Goal: Information Seeking & Learning: Learn about a topic

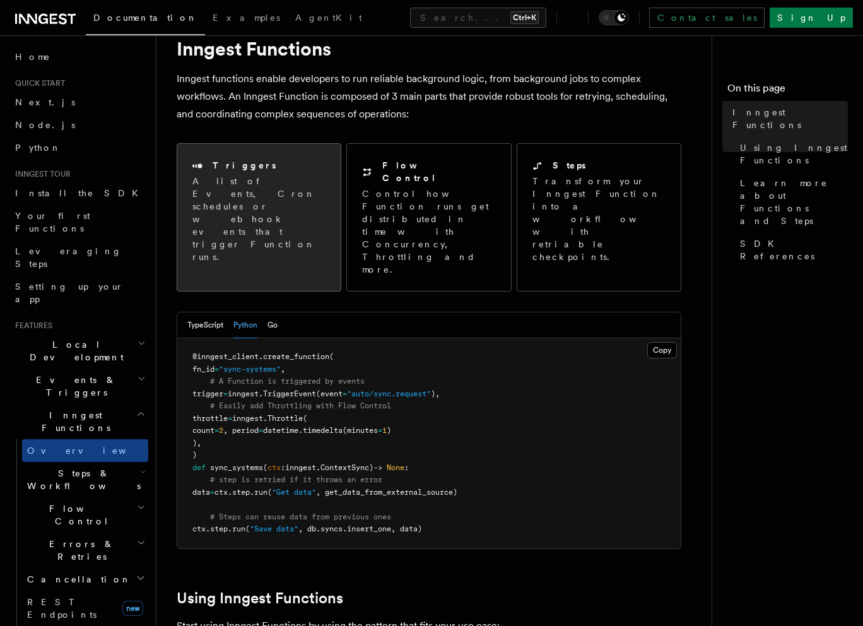
scroll to position [13, 0]
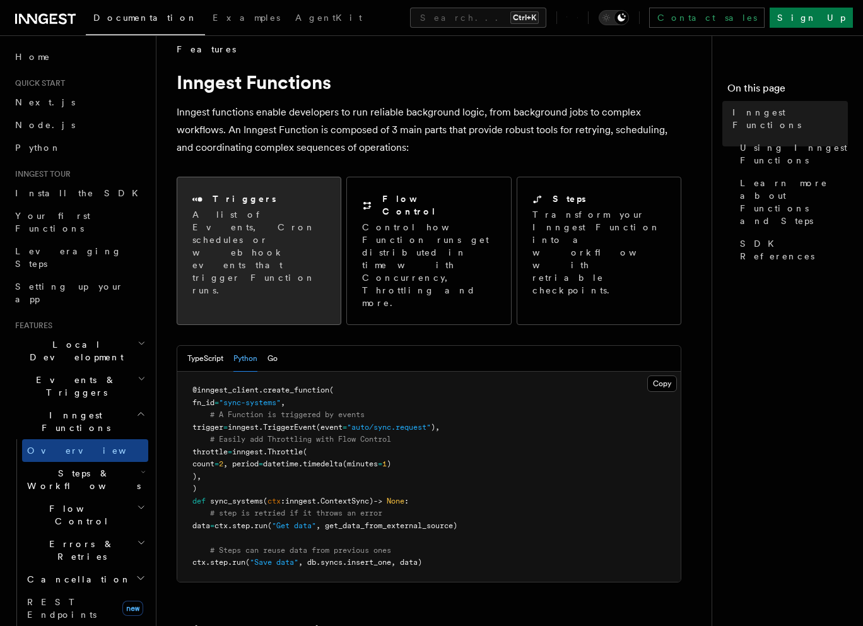
click at [272, 235] on p "A list of Events, Cron schedules or webhook events that trigger Function runs." at bounding box center [258, 252] width 133 height 88
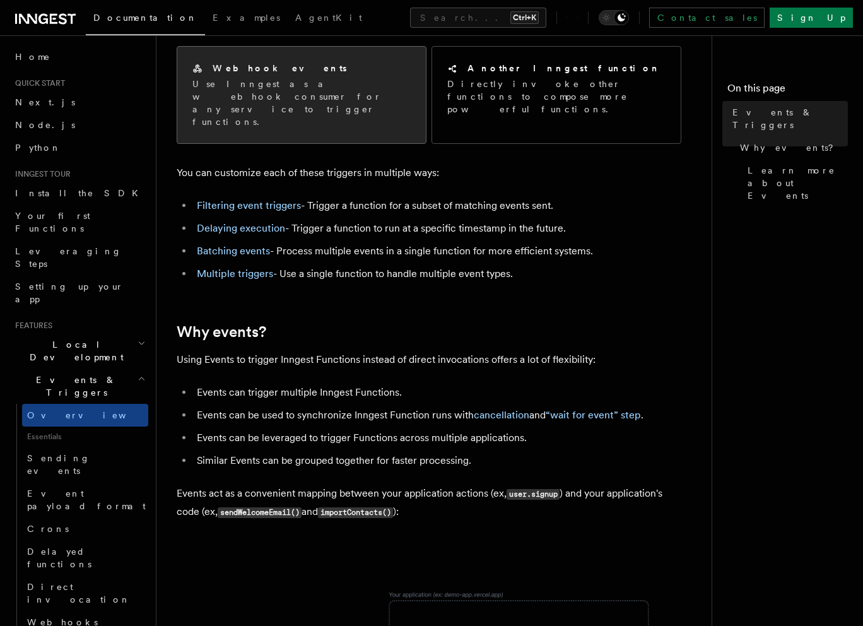
scroll to position [177, 0]
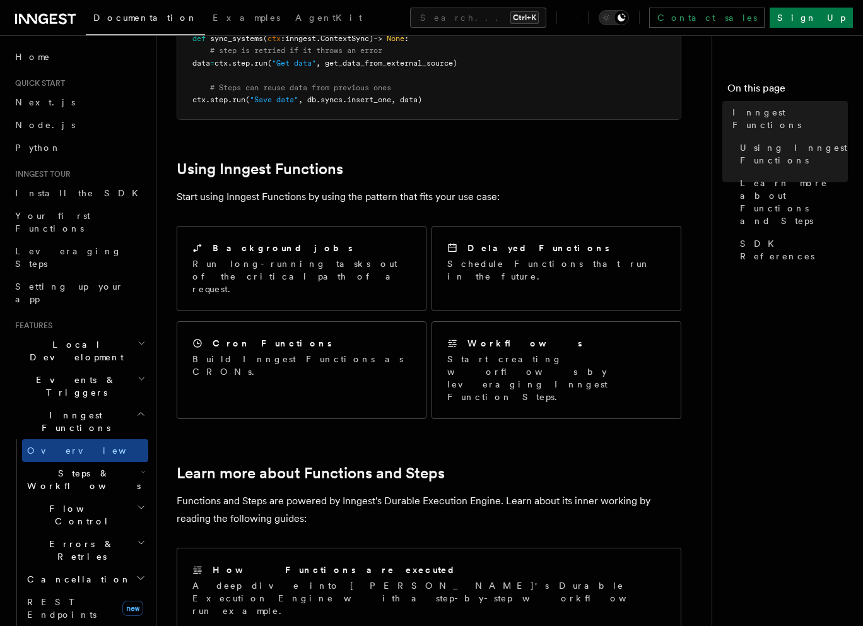
scroll to position [504, 0]
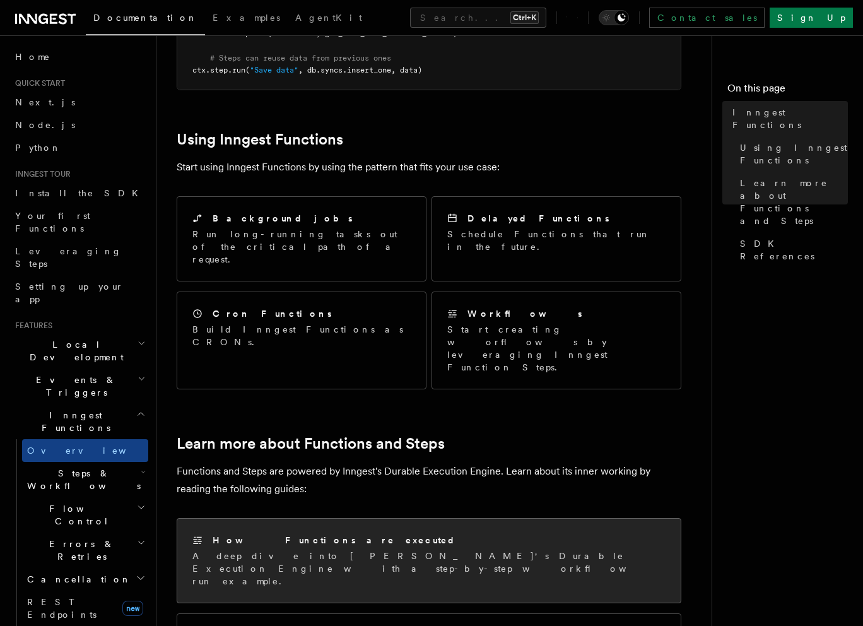
click at [301, 518] on div "How Functions are executed A deep dive into Inngest's Durable Execution Engine …" at bounding box center [428, 560] width 503 height 84
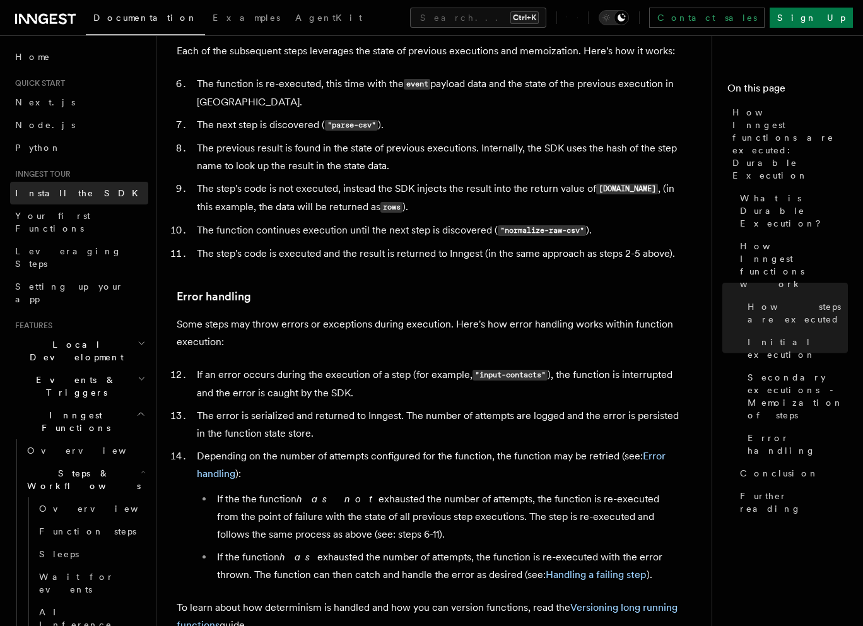
scroll to position [1793, 0]
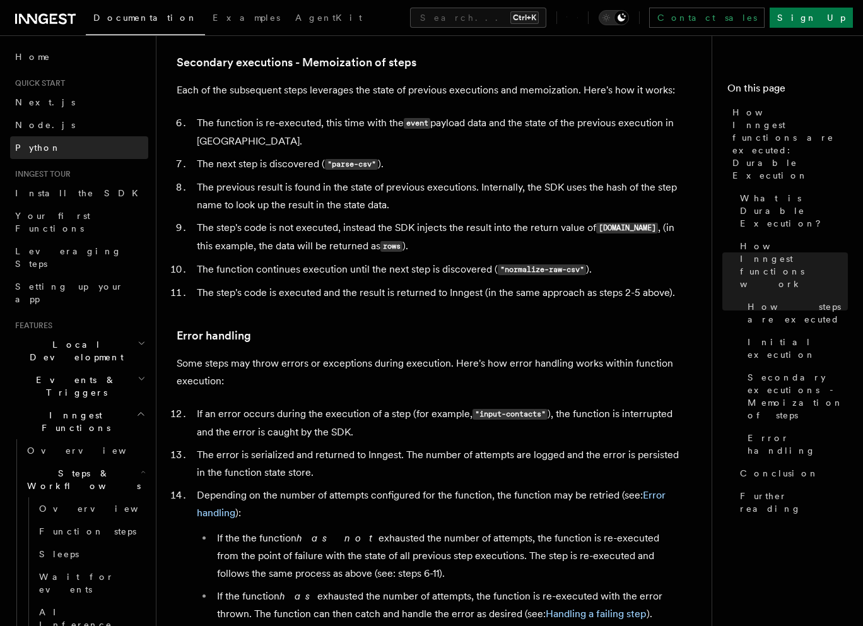
click at [64, 150] on link "Python" at bounding box center [79, 147] width 138 height 23
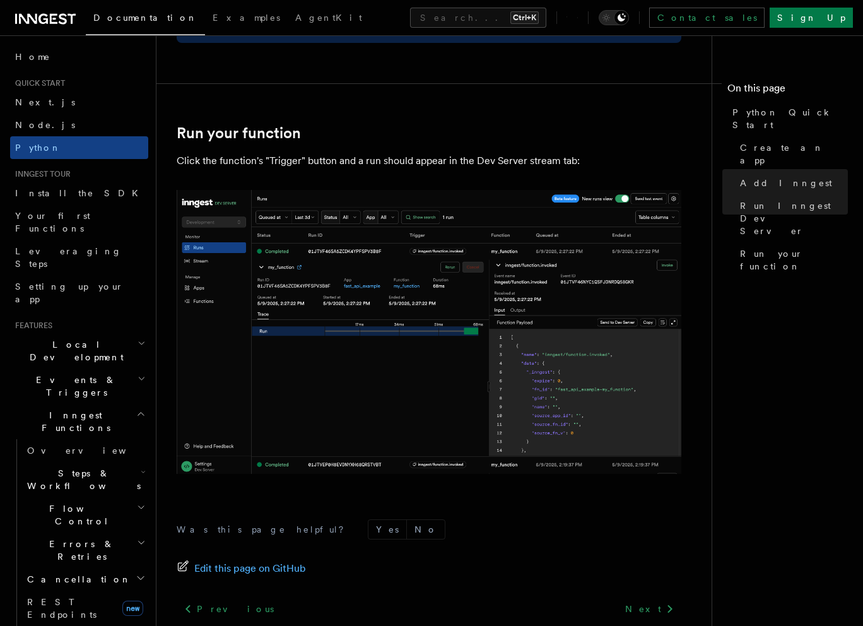
scroll to position [2563, 0]
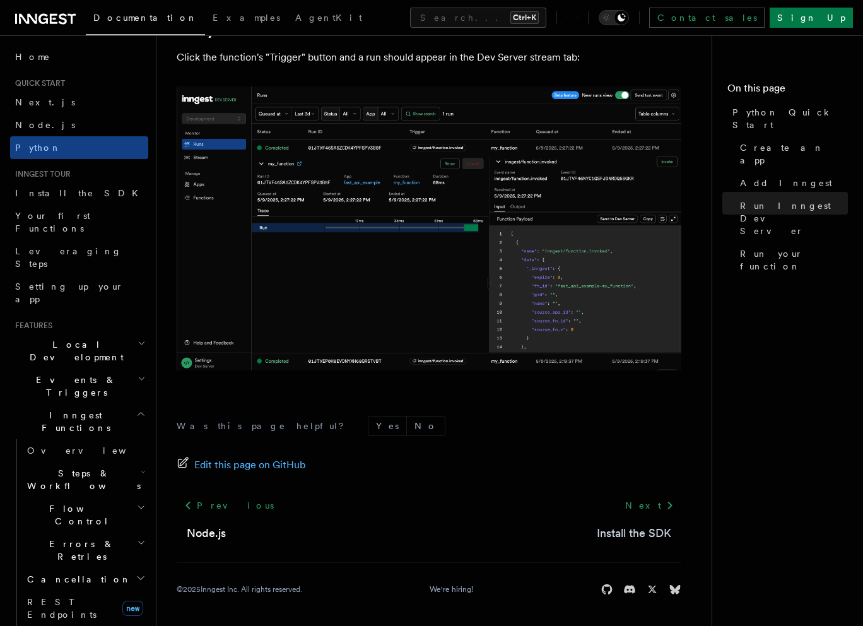
click at [617, 532] on link "Install the SDK" at bounding box center [634, 533] width 74 height 18
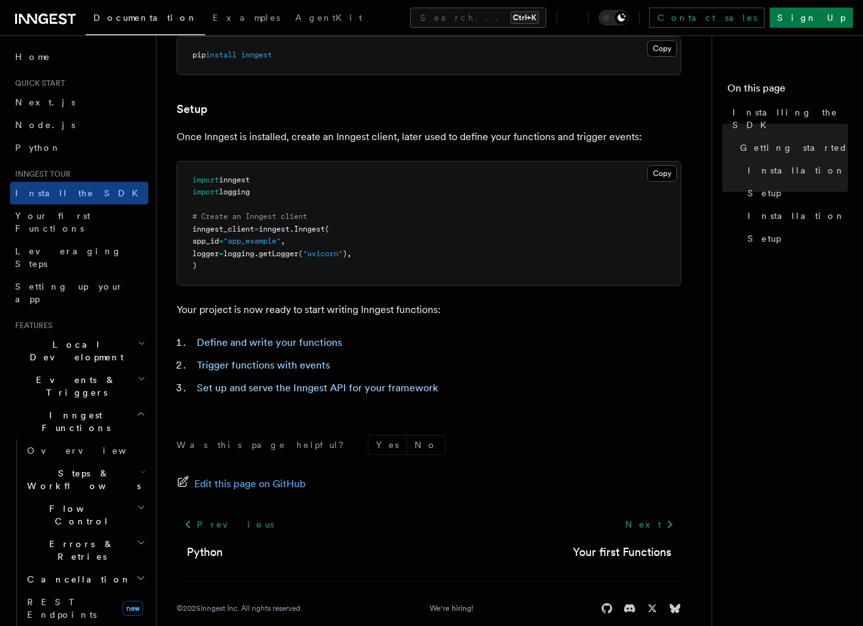
scroll to position [435, 0]
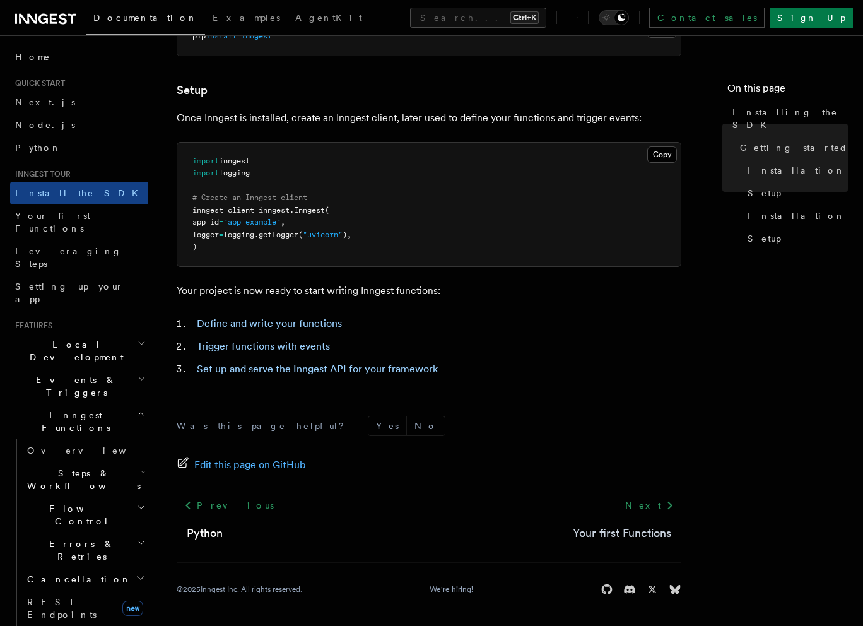
click at [632, 531] on link "Your first Functions" at bounding box center [622, 533] width 98 height 18
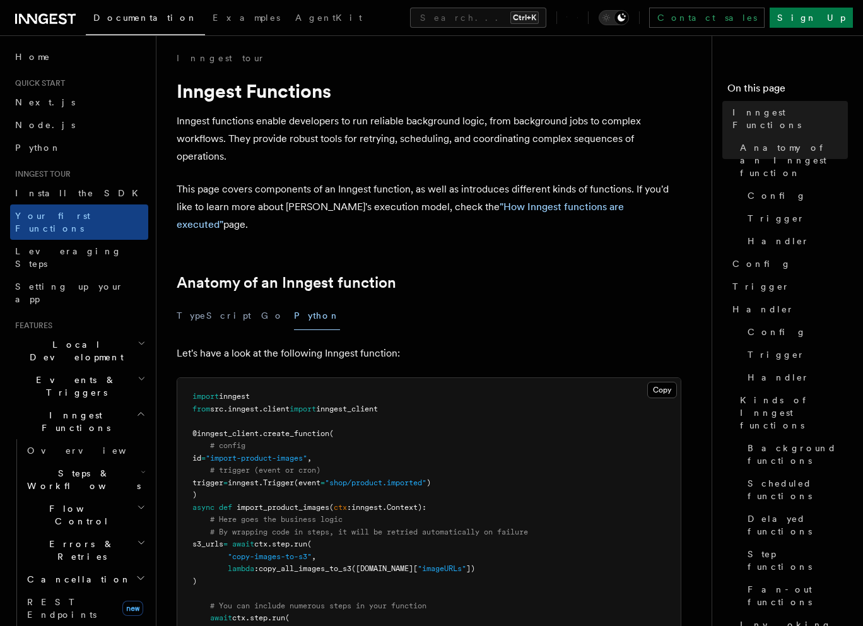
scroll to position [63, 0]
